Goal: Information Seeking & Learning: Learn about a topic

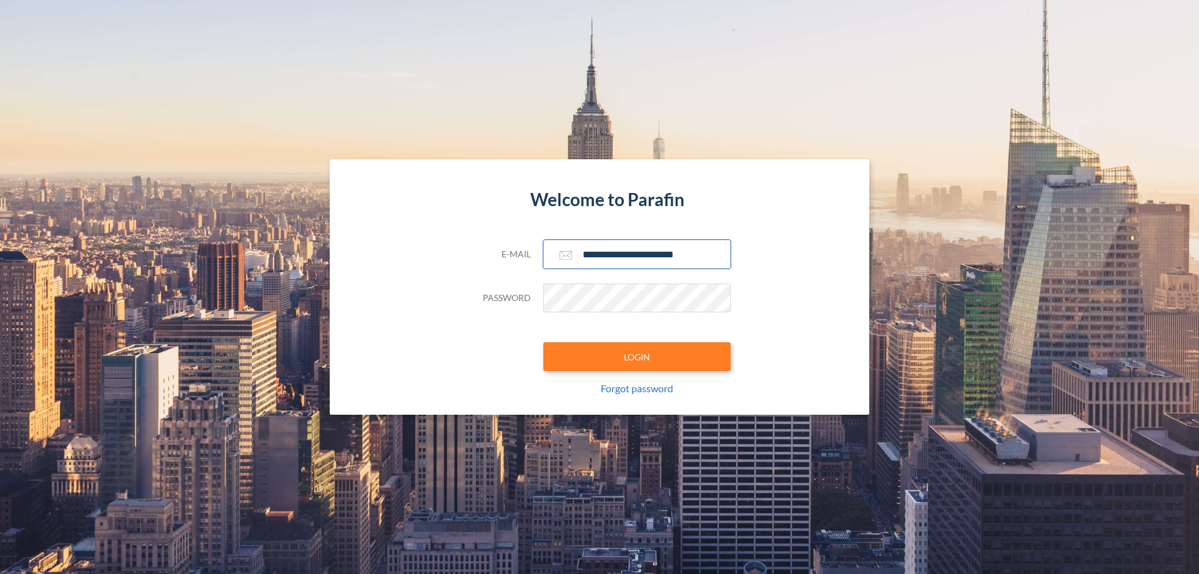
type input "**********"
click at [637, 356] on button "LOGIN" at bounding box center [636, 356] width 187 height 29
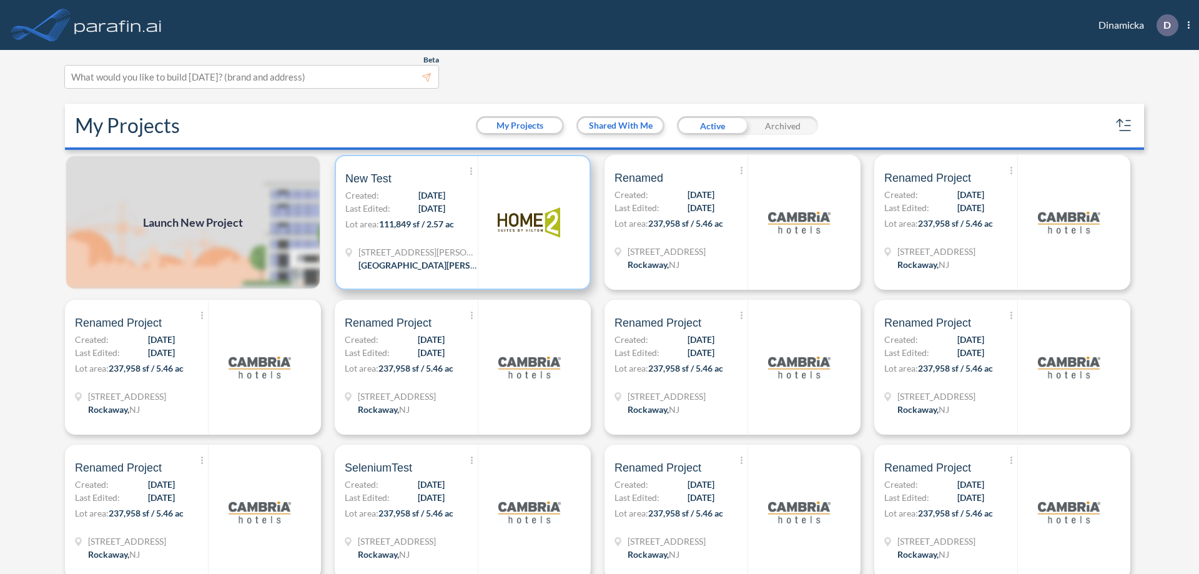
scroll to position [3, 0]
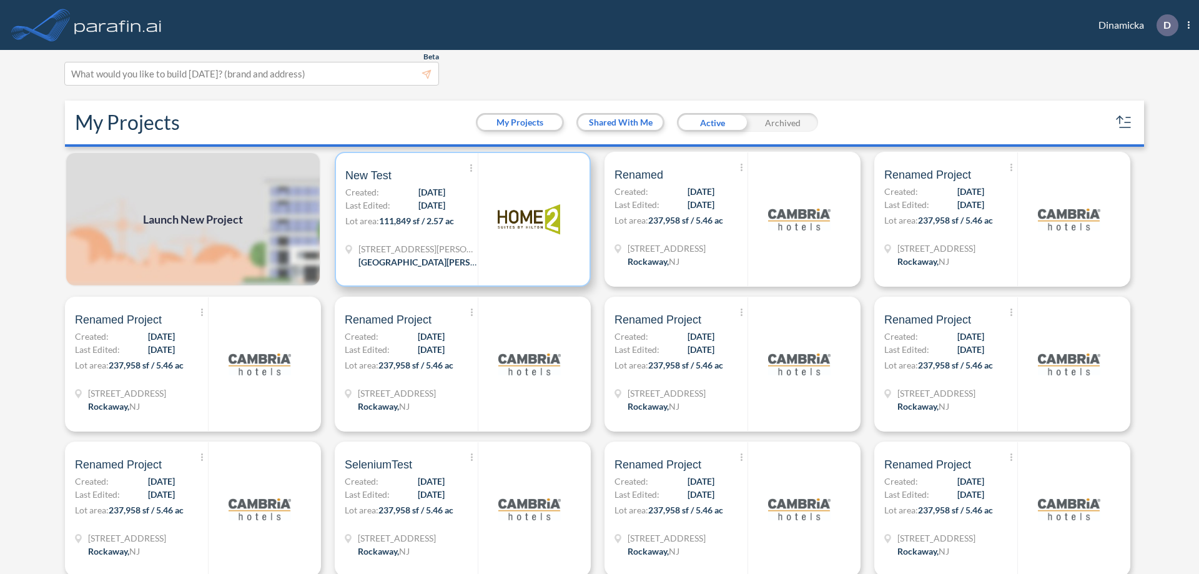
click at [460, 219] on p "Lot area: 111,849 sf / 2.57 ac" at bounding box center [411, 223] width 132 height 18
